Goal: Task Accomplishment & Management: Complete application form

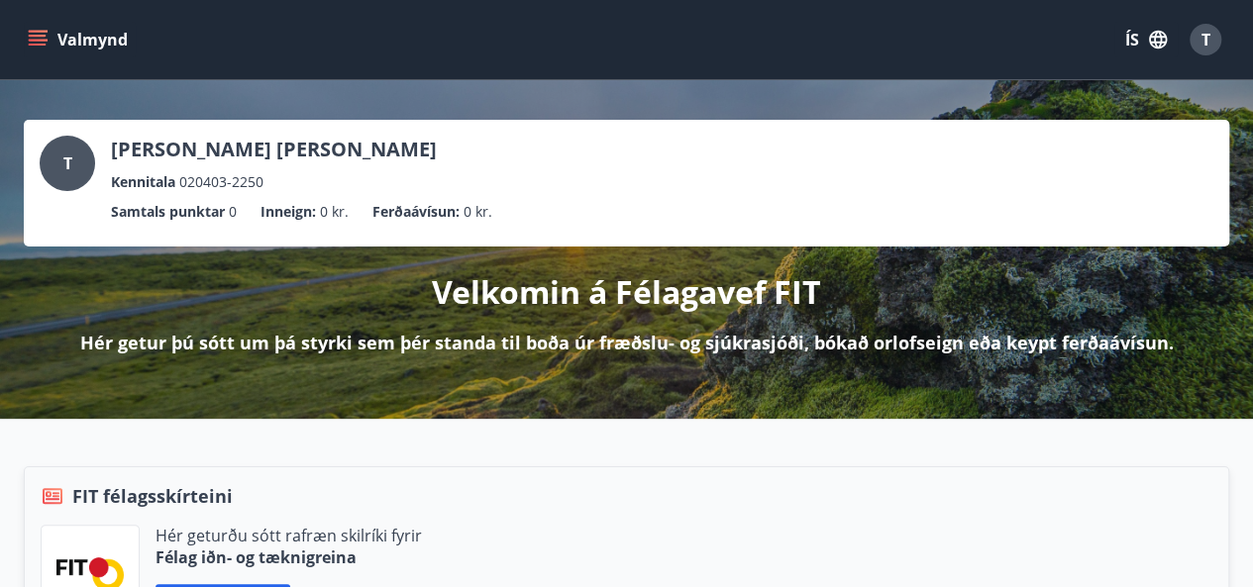
click at [46, 33] on icon "menu" at bounding box center [38, 40] width 20 height 20
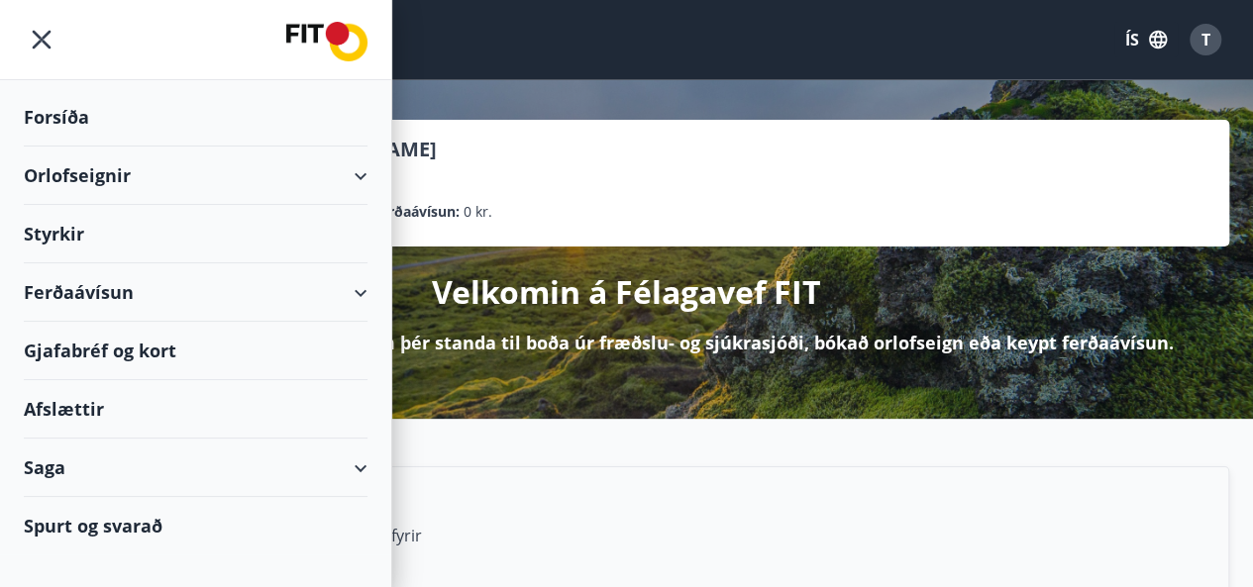
click at [97, 244] on div "Styrkir" at bounding box center [196, 234] width 344 height 58
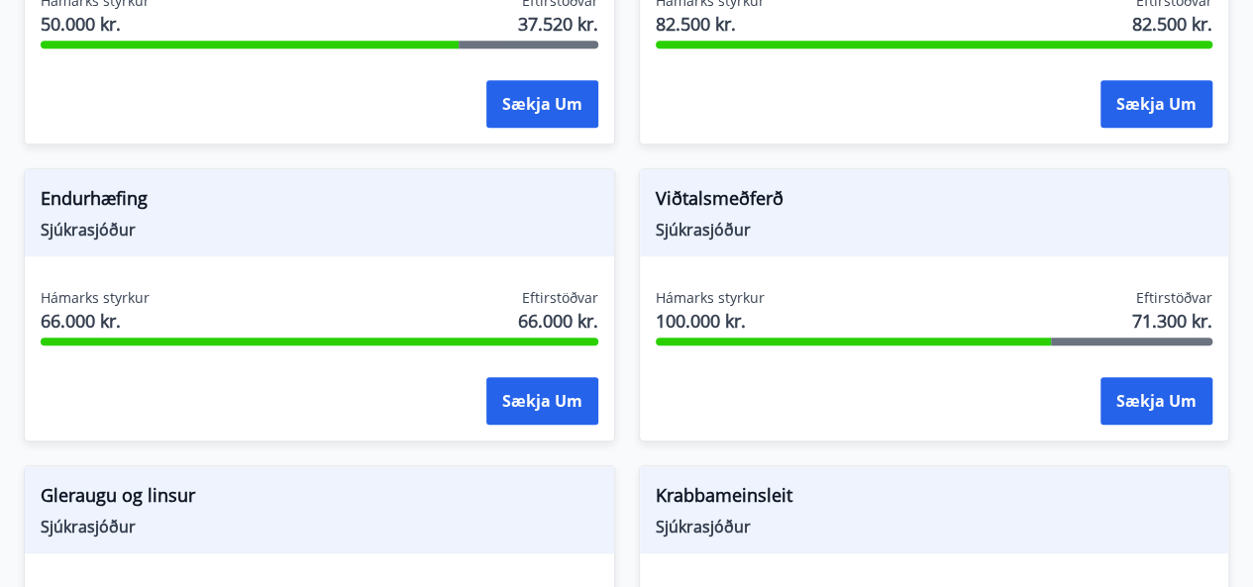
scroll to position [792, 0]
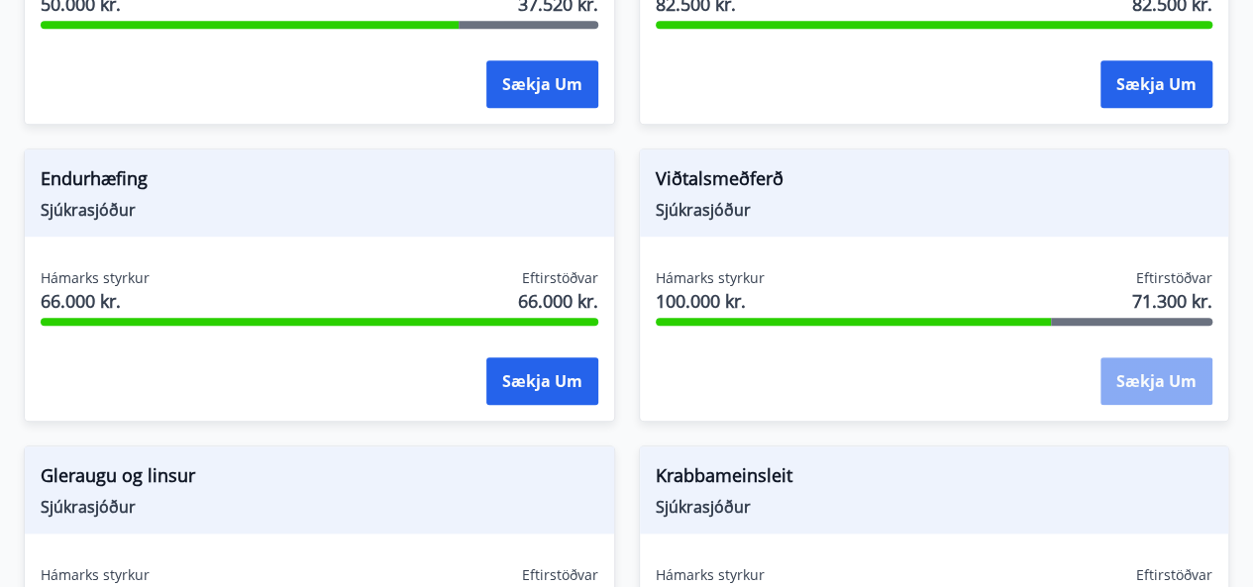
click at [1107, 380] on button "Sækja um" at bounding box center [1157, 382] width 112 height 48
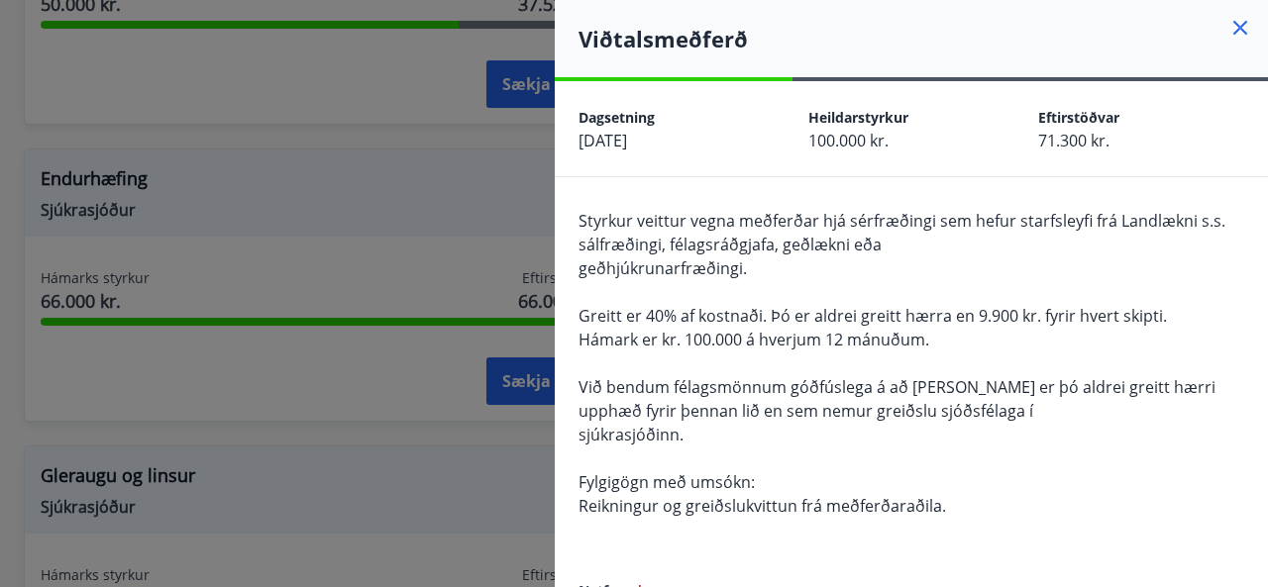
click at [1231, 14] on div "Viðtalsmeðferð" at bounding box center [911, 38] width 713 height 77
click at [1228, 30] on icon at bounding box center [1240, 28] width 24 height 24
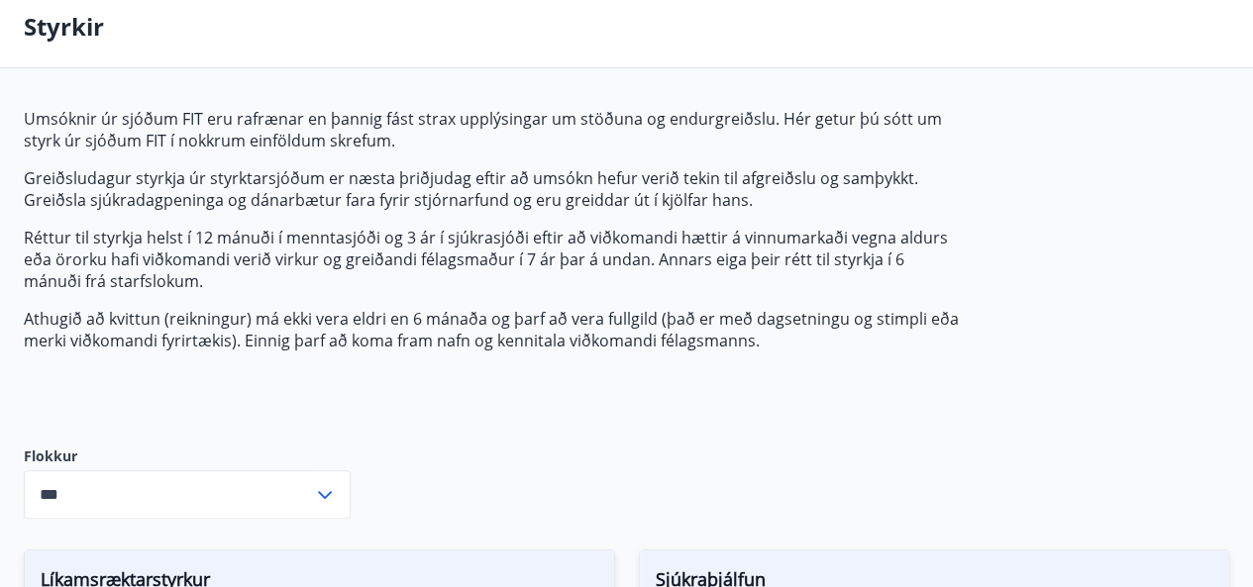
scroll to position [396, 0]
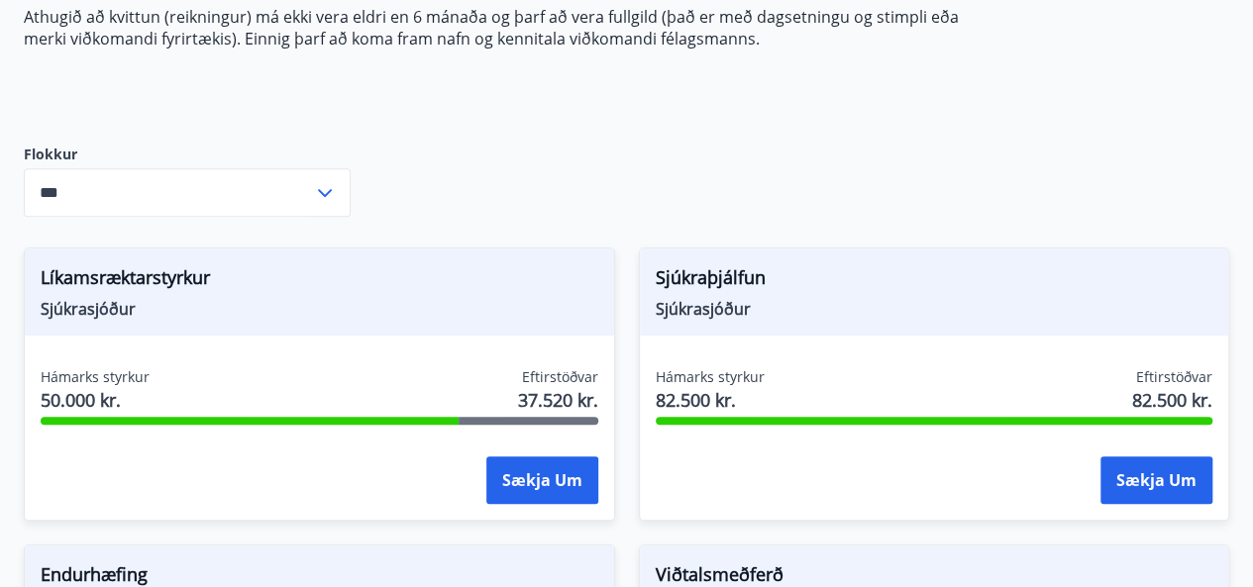
click at [224, 163] on label "Flokkur" at bounding box center [187, 155] width 327 height 20
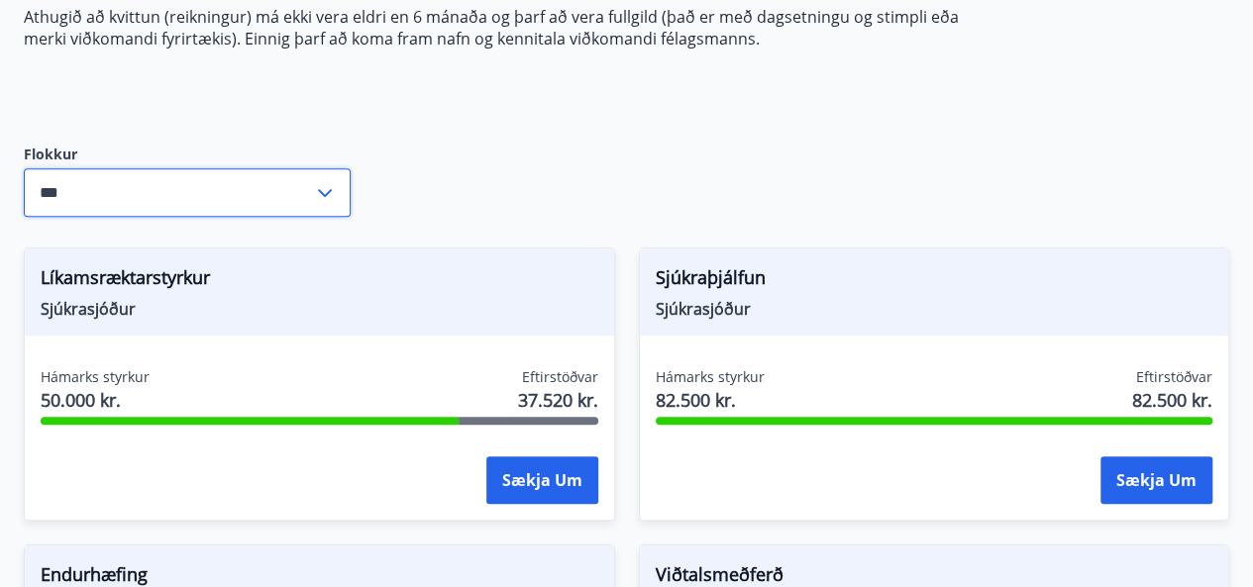
click at [246, 192] on input "***" at bounding box center [168, 192] width 289 height 49
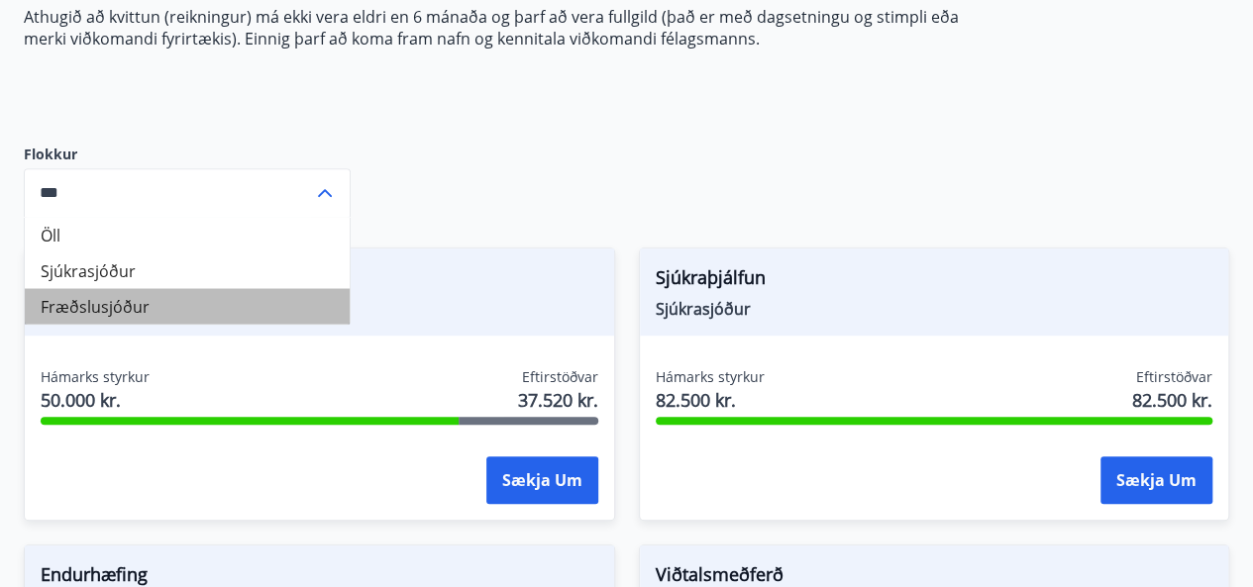
click at [204, 300] on li "Fræðslusjóður" at bounding box center [187, 306] width 325 height 36
type input "**********"
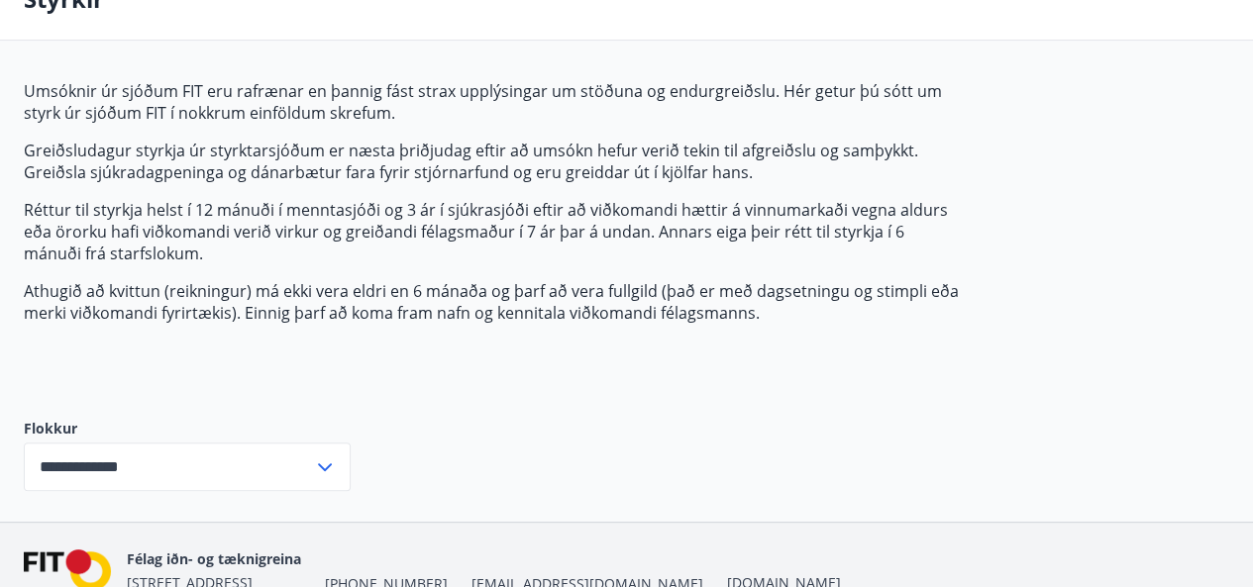
scroll to position [23, 0]
